Goal: Task Accomplishment & Management: Manage account settings

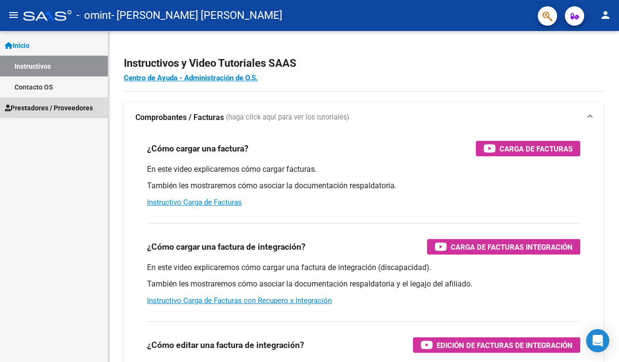
click at [63, 113] on link "Prestadores / Proveedores" at bounding box center [54, 107] width 108 height 21
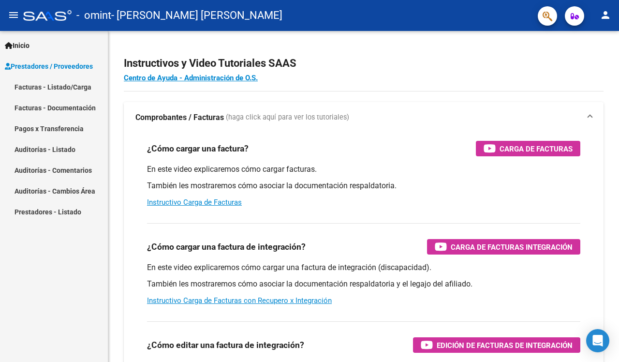
click at [66, 105] on link "Facturas - Documentación" at bounding box center [54, 107] width 108 height 21
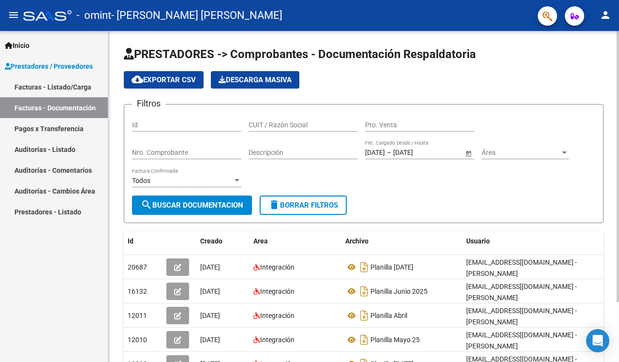
click at [318, 193] on div "Filtros Id CUIT / Razón Social Pto. Venta Nro. Comprobante Descripción [DATE] […" at bounding box center [363, 153] width 463 height 83
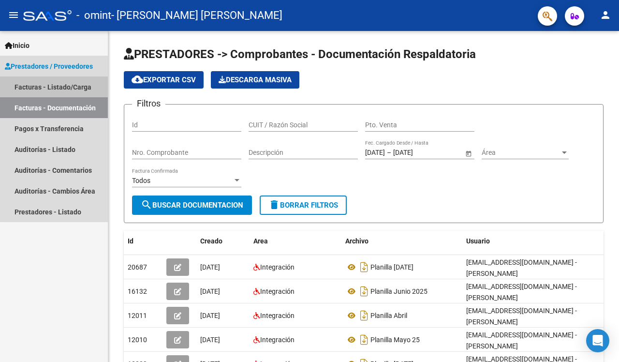
click at [59, 89] on link "Facturas - Listado/Carga" at bounding box center [54, 86] width 108 height 21
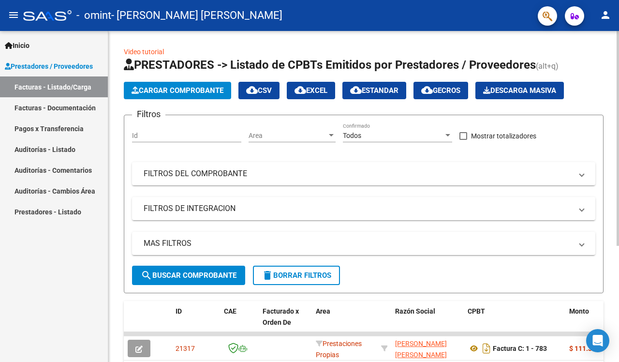
click at [119, 311] on div "Video tutorial PRESTADORES -> Listado de CPBTs Emitidos por Prestadores / Prove…" at bounding box center [363, 285] width 511 height 509
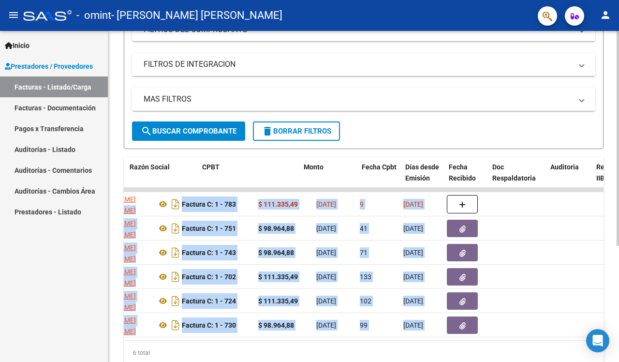
scroll to position [0, 311]
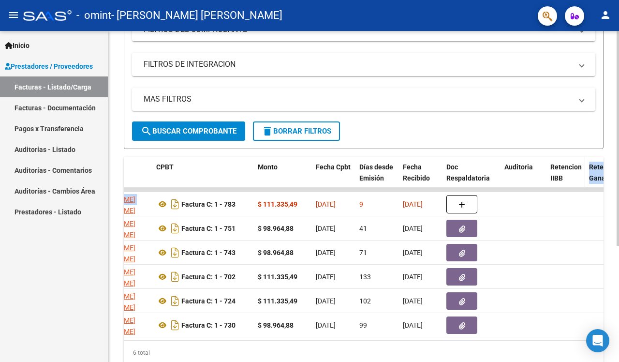
drag, startPoint x: 455, startPoint y: 203, endPoint x: 556, endPoint y: 187, distance: 101.8
click at [318, 187] on div "ID CAE Facturado x Orden De Area Razón Social CPBT Monto Fecha Cpbt Días desde …" at bounding box center [364, 261] width 480 height 208
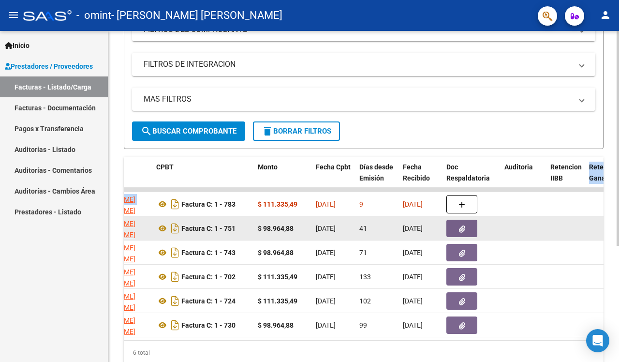
click at [318, 229] on button "button" at bounding box center [461, 228] width 31 height 17
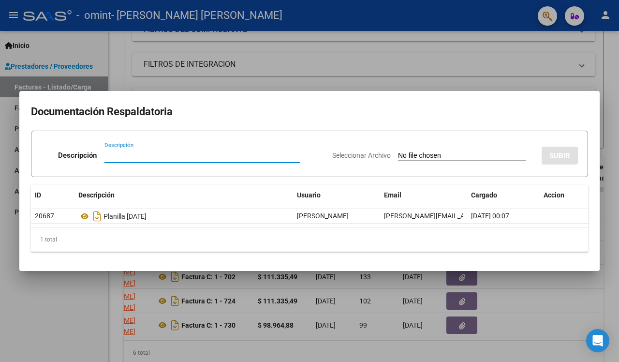
click at [308, 85] on div at bounding box center [309, 181] width 619 height 362
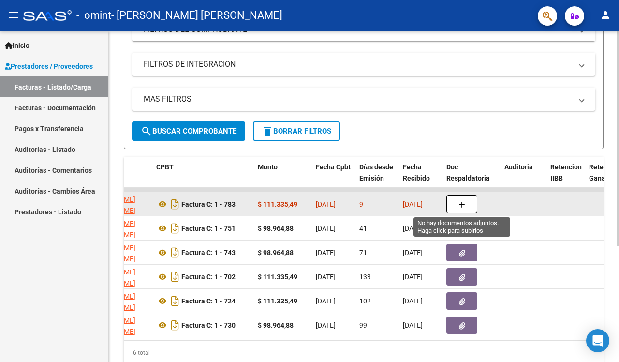
click at [318, 204] on button "button" at bounding box center [461, 204] width 31 height 18
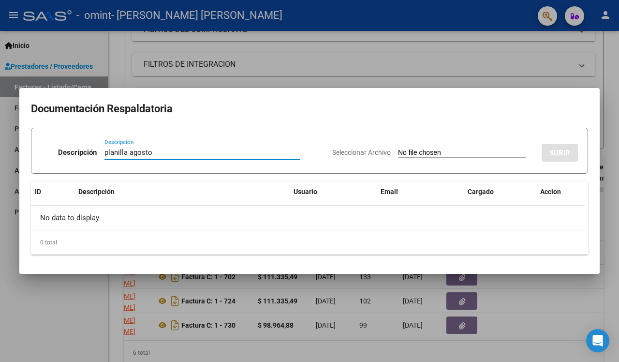
type input "planilla agosto"
click at [318, 153] on input "Seleccionar Archivo" at bounding box center [462, 152] width 128 height 9
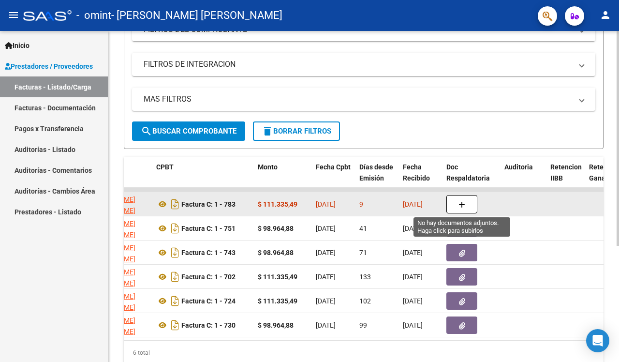
click at [318, 205] on button "button" at bounding box center [461, 204] width 31 height 18
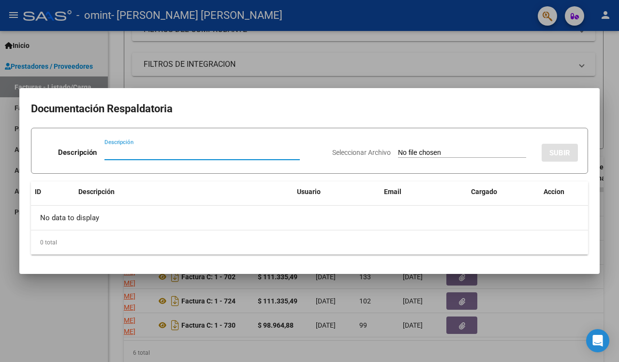
click at [318, 152] on input "Seleccionar Archivo" at bounding box center [462, 152] width 128 height 9
type input "C:\fakepath\planilla agosto 25.pdf"
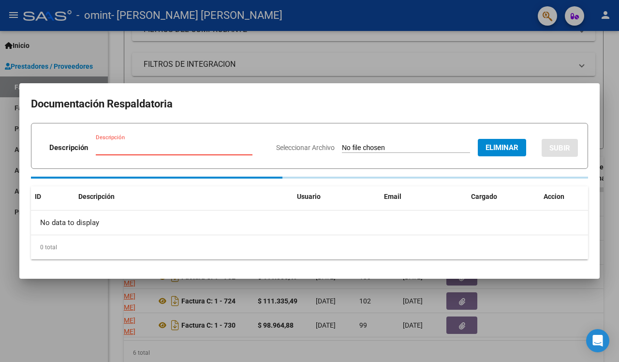
click at [183, 146] on input "Descripción" at bounding box center [174, 147] width 157 height 9
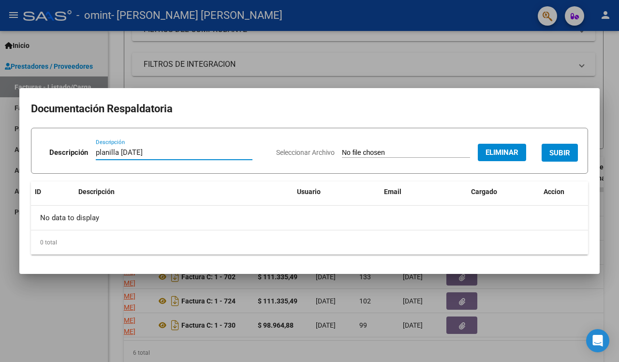
type input "planilla [DATE]"
click at [318, 153] on span "SUBIR" at bounding box center [559, 152] width 21 height 9
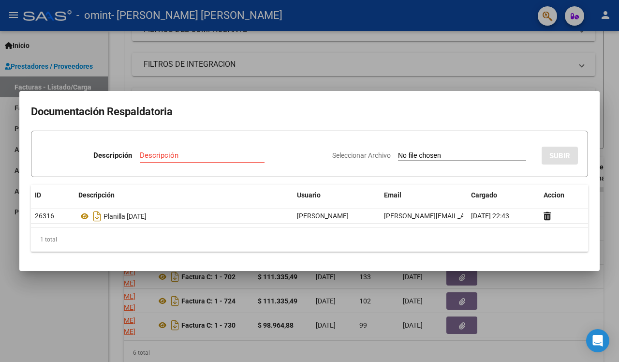
click at [266, 254] on mat-dialog-content "Documentación Respaldatoria Descripción Descripción Seleccionar Archivo SUBIR I…" at bounding box center [309, 181] width 580 height 156
click at [257, 83] on div at bounding box center [309, 181] width 619 height 362
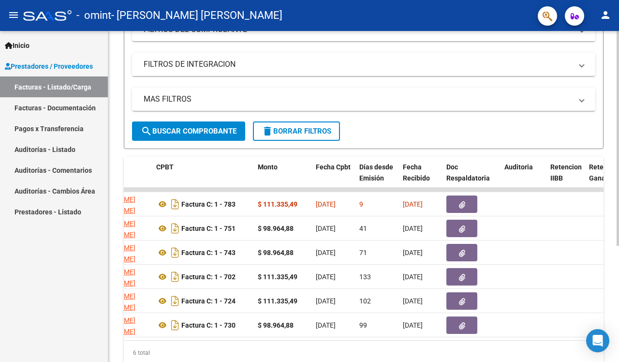
scroll to position [178, 0]
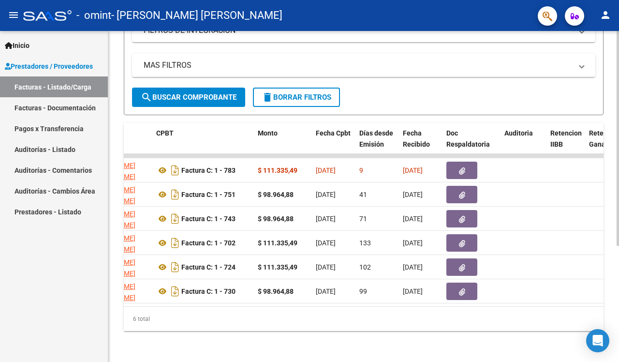
drag, startPoint x: 511, startPoint y: 238, endPoint x: 528, endPoint y: 361, distance: 123.9
click at [318, 316] on div "Video tutorial PRESTADORES -> Listado de CPBTs Emitidos por Prestadores / Prove…" at bounding box center [363, 107] width 511 height 509
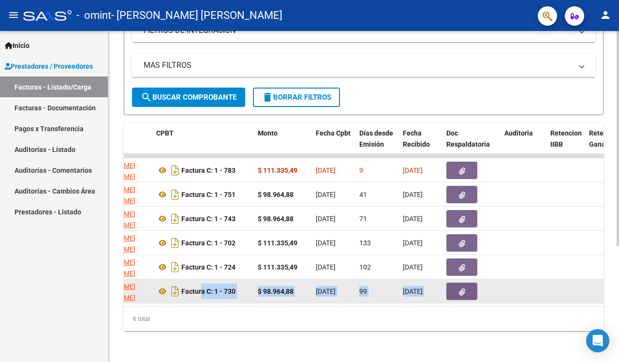
drag, startPoint x: 344, startPoint y: 303, endPoint x: 197, endPoint y: 299, distance: 147.0
click at [198, 299] on datatable-selection "21317 Prestaciones Propias [PERSON_NAME] [PERSON_NAME] 27367622364 Factura C: 1…" at bounding box center [106, 301] width 588 height 8
drag, startPoint x: 220, startPoint y: 303, endPoint x: 174, endPoint y: 303, distance: 46.4
click at [227, 301] on datatable-body-cell "Factura C: 1 - 730" at bounding box center [203, 291] width 102 height 24
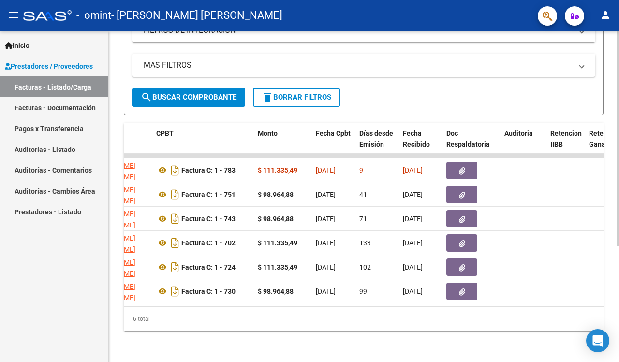
drag, startPoint x: 227, startPoint y: 304, endPoint x: 163, endPoint y: 305, distance: 63.8
click at [163, 305] on datatable-body "21317 Prestaciones Propias [PERSON_NAME] [PERSON_NAME] 27367622364 Factura C: 1…" at bounding box center [418, 230] width 588 height 152
drag, startPoint x: 232, startPoint y: 304, endPoint x: 219, endPoint y: 304, distance: 13.5
click at [218, 304] on datatable-selection "21317 Prestaciones Propias [PERSON_NAME] [PERSON_NAME] 27367622364 Factura C: 1…" at bounding box center [106, 301] width 588 height 8
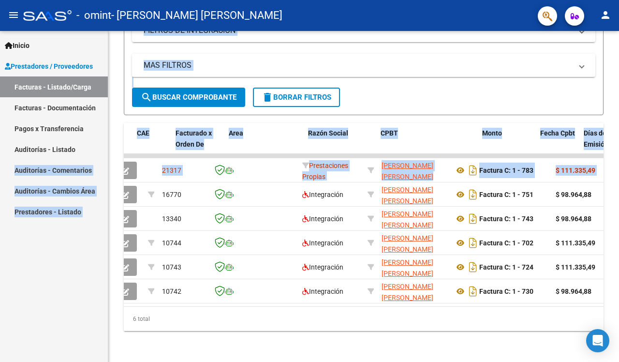
scroll to position [0, 0]
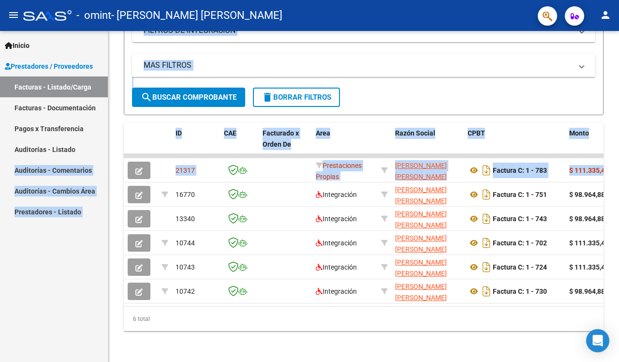
drag, startPoint x: 532, startPoint y: 165, endPoint x: 88, endPoint y: 162, distance: 443.9
click at [88, 162] on mat-sidenav-container "Inicio Instructivos Contacto OS Prestadores / Proveedores Facturas - Listado/Ca…" at bounding box center [309, 196] width 619 height 331
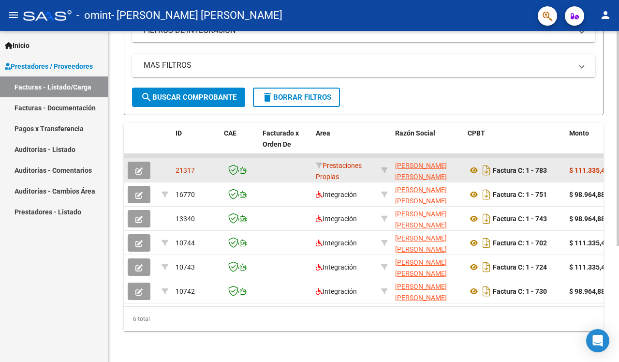
click at [277, 173] on datatable-body-cell at bounding box center [285, 170] width 53 height 24
